Goal: Task Accomplishment & Management: Manage account settings

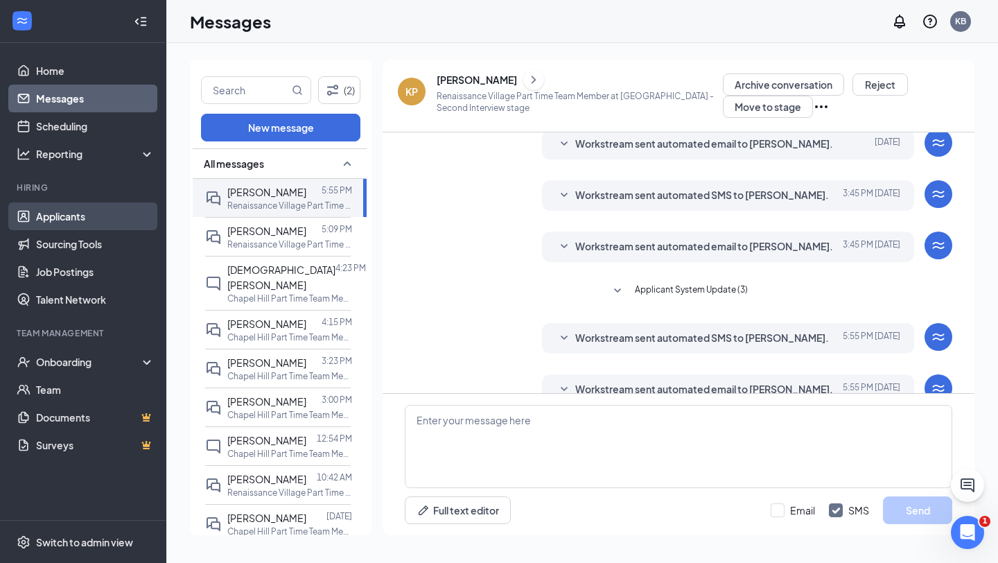
scroll to position [252, 0]
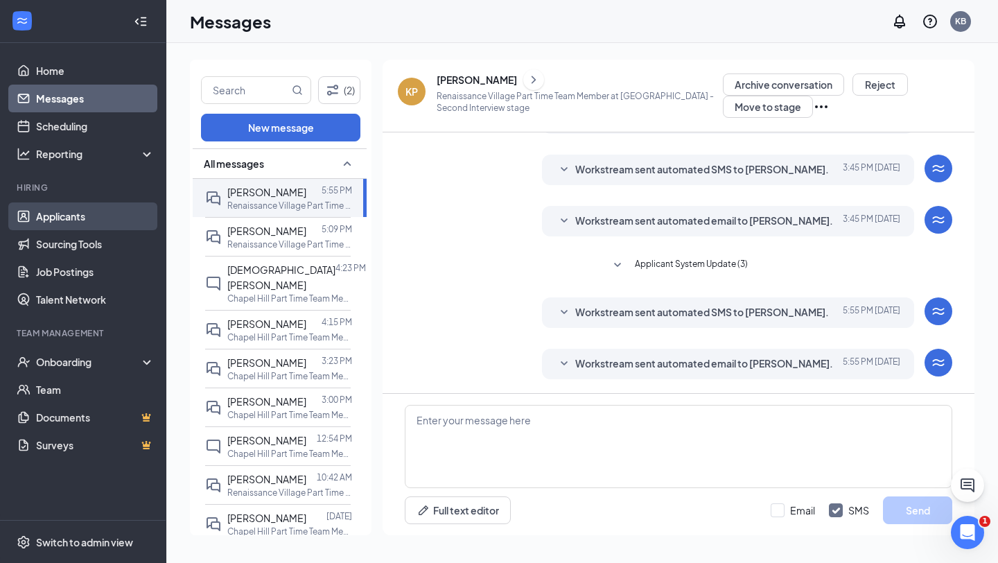
click at [46, 213] on link "Applicants" at bounding box center [95, 216] width 119 height 28
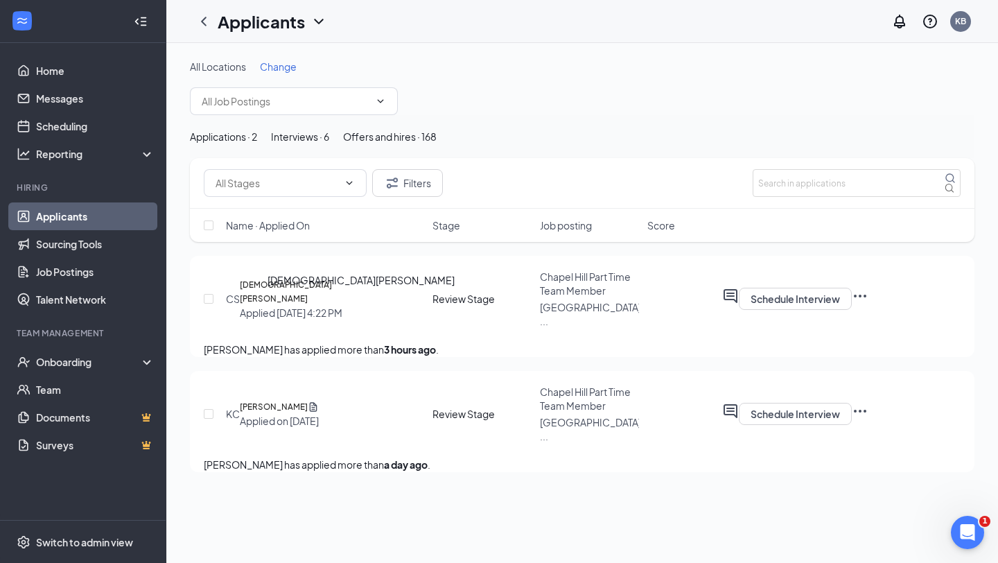
click at [325, 306] on h5 "[DEMOGRAPHIC_DATA][PERSON_NAME]" at bounding box center [308, 292] width 136 height 28
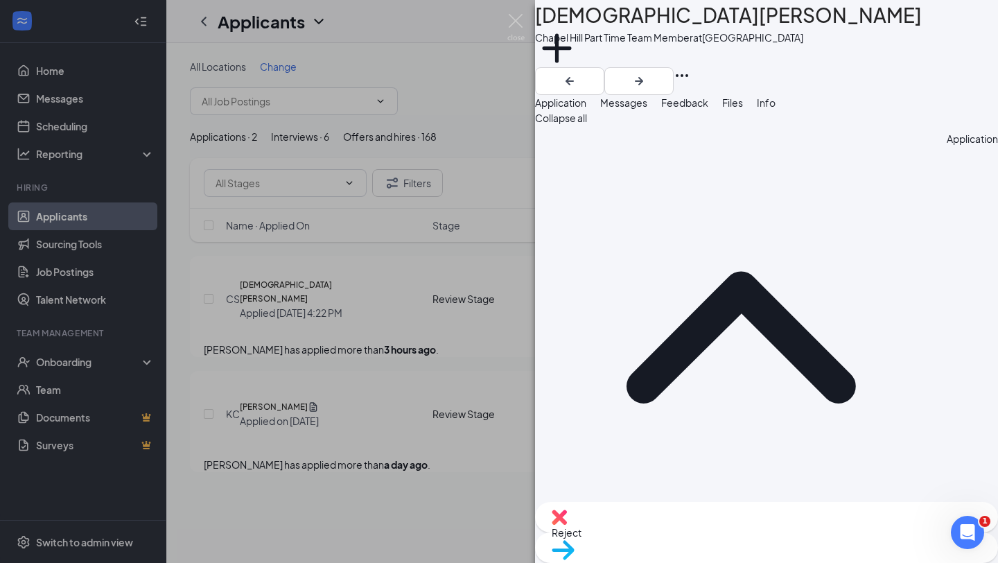
click at [398, 309] on div "CS [DEMOGRAPHIC_DATA][PERSON_NAME] Chapel Hill Part Time Team Member at [GEOGRA…" at bounding box center [499, 281] width 998 height 563
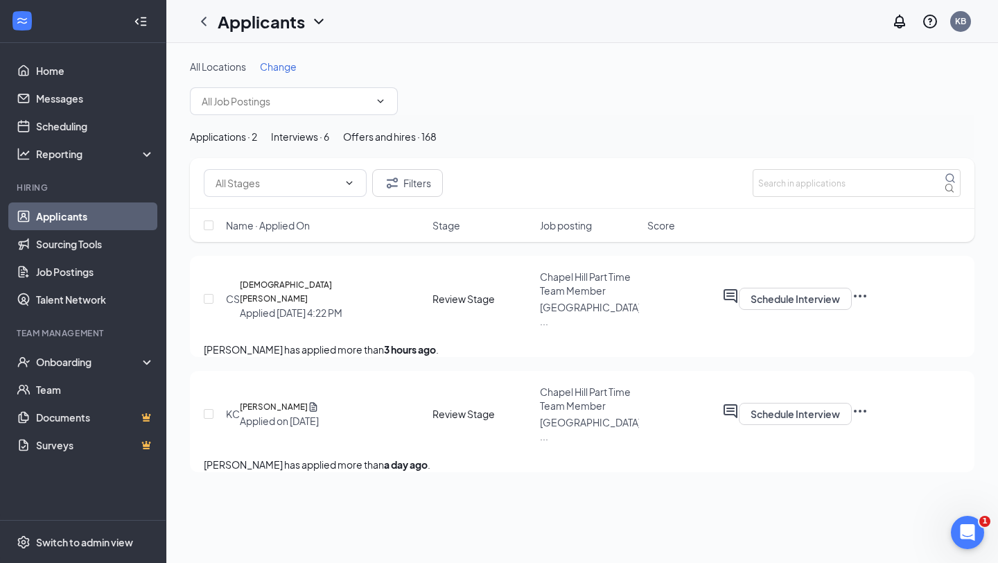
click at [868, 304] on icon "Ellipses" at bounding box center [860, 296] width 17 height 17
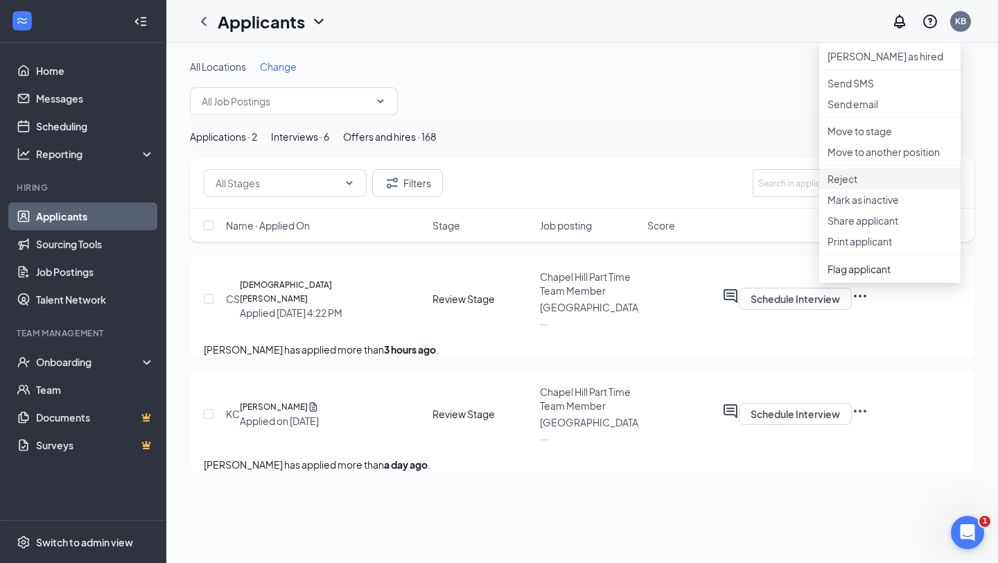
click at [846, 186] on p "Reject" at bounding box center [889, 179] width 125 height 14
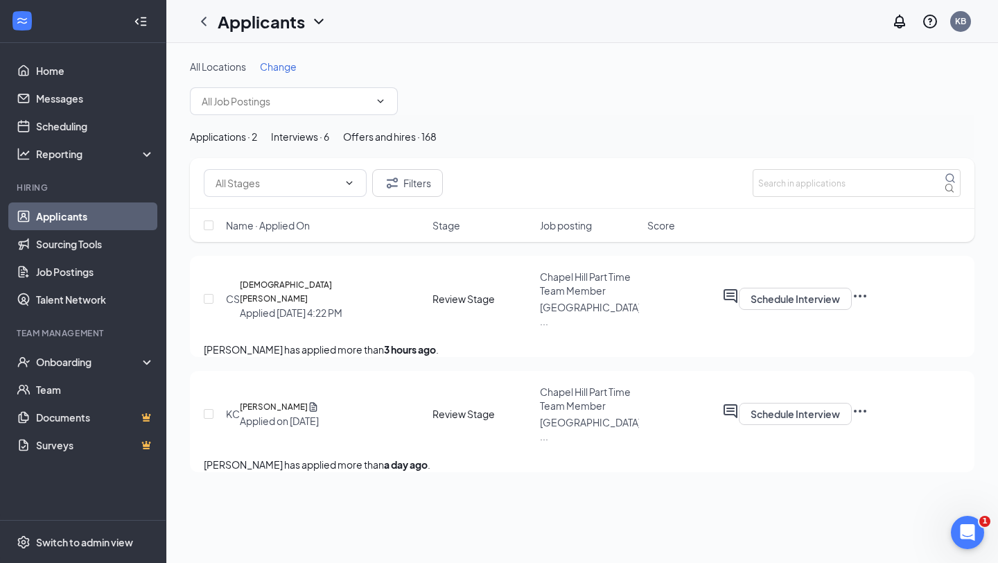
checkbox input "true"
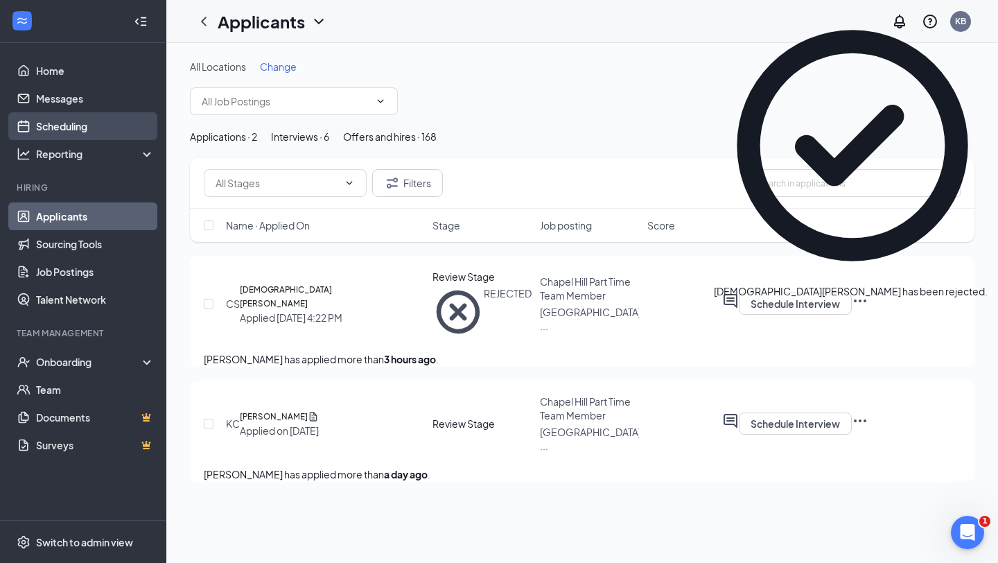
click at [58, 122] on link "Scheduling" at bounding box center [95, 126] width 119 height 28
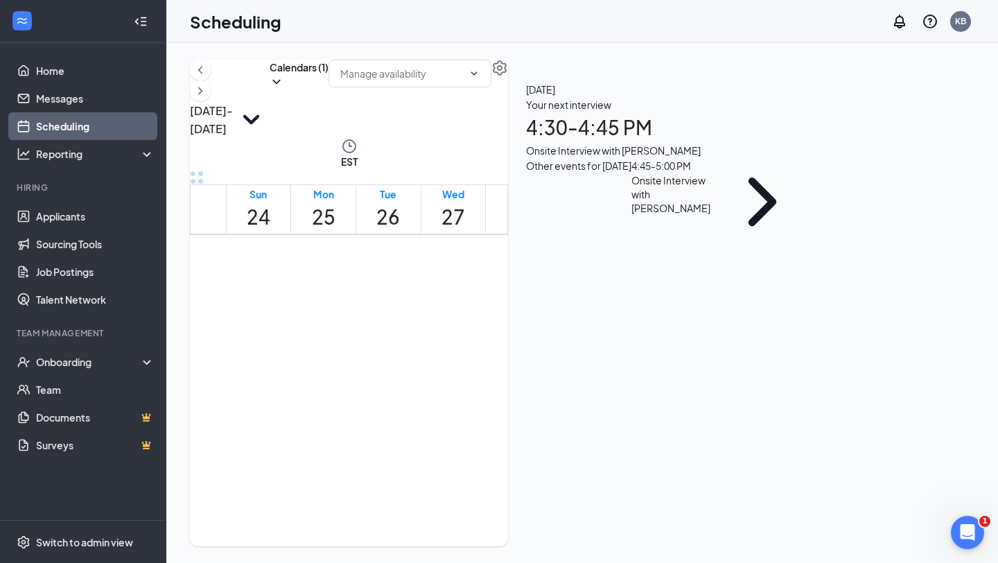
scroll to position [1213, 0]
click at [468, 351] on span "3:00-3:15 PM" at bounding box center [457, 371] width 24 height 40
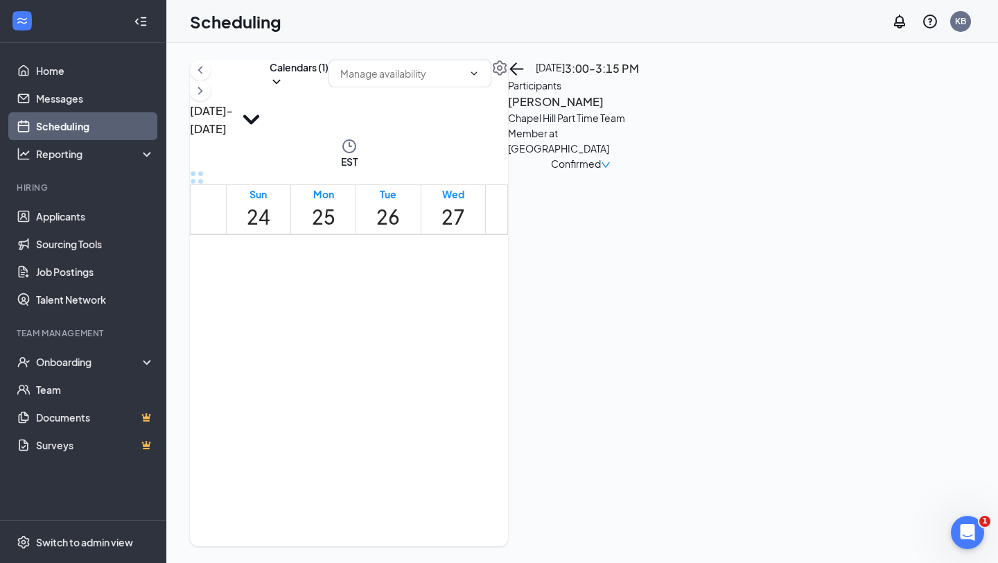
click at [492, 391] on span "4:15-4:30 PM" at bounding box center [480, 371] width 24 height 40
click at [60, 94] on link "Messages" at bounding box center [95, 99] width 119 height 28
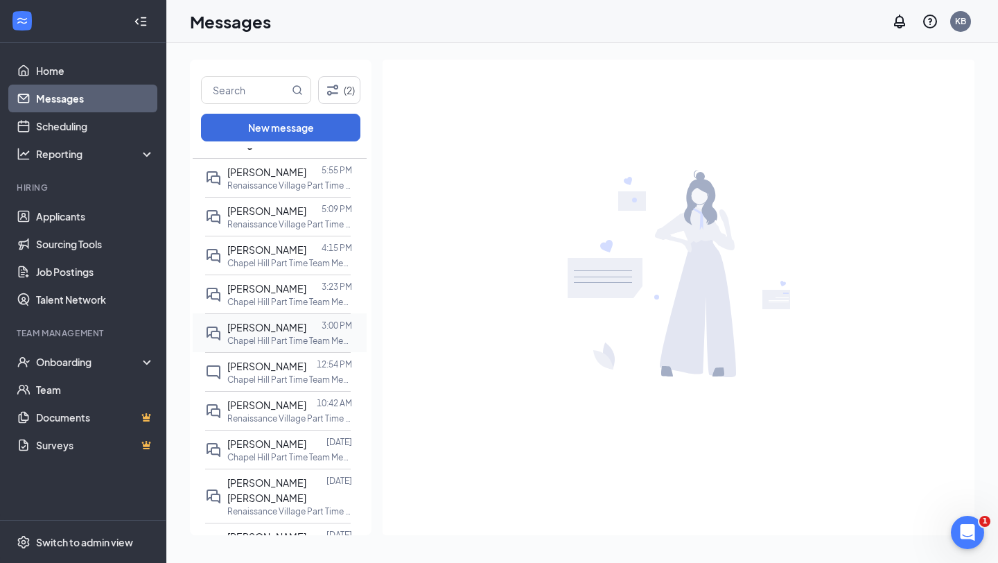
scroll to position [23, 0]
click at [279, 368] on div "[PERSON_NAME]" at bounding box center [266, 363] width 79 height 15
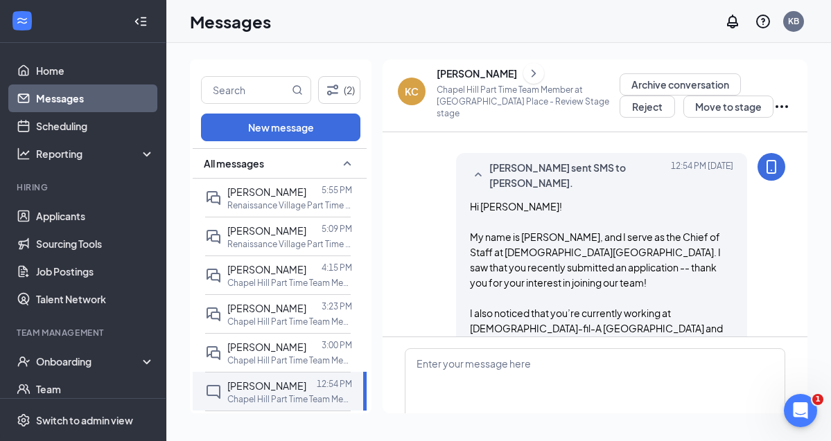
scroll to position [304, 0]
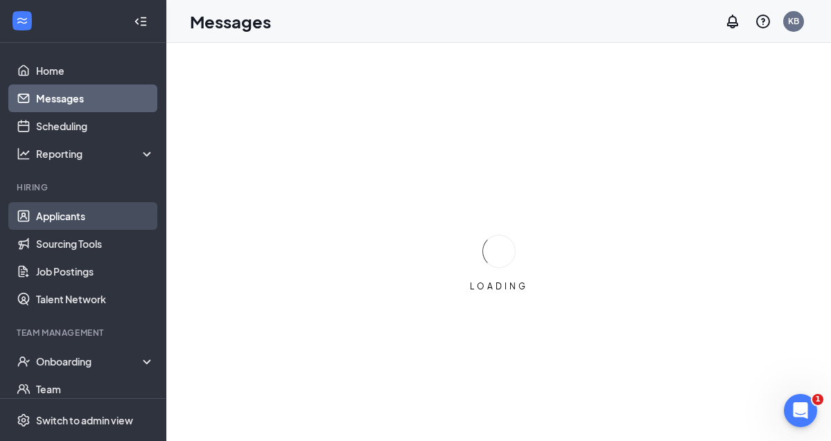
click at [79, 211] on link "Applicants" at bounding box center [95, 216] width 119 height 28
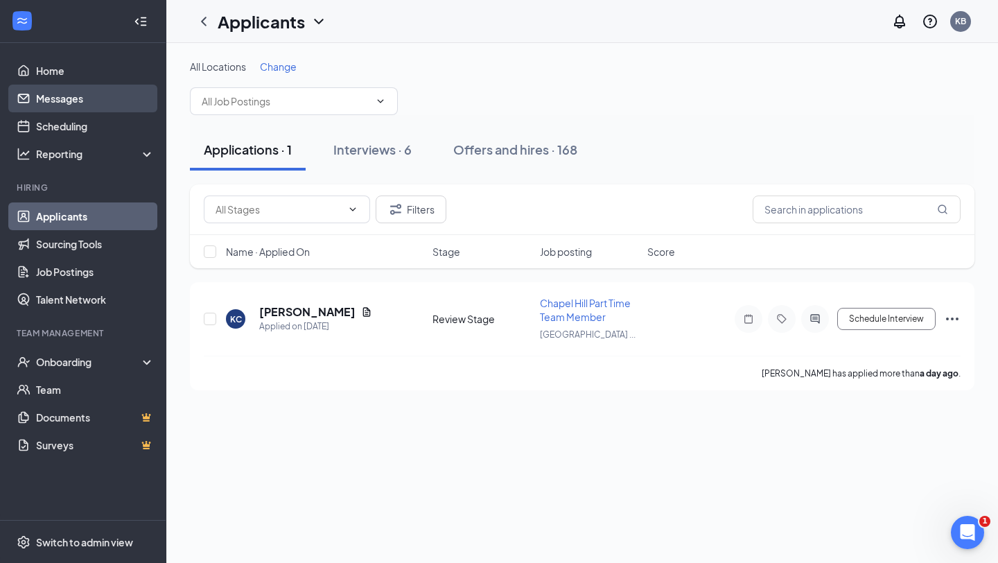
click at [59, 87] on link "Messages" at bounding box center [95, 99] width 119 height 28
